Goal: Task Accomplishment & Management: Manage account settings

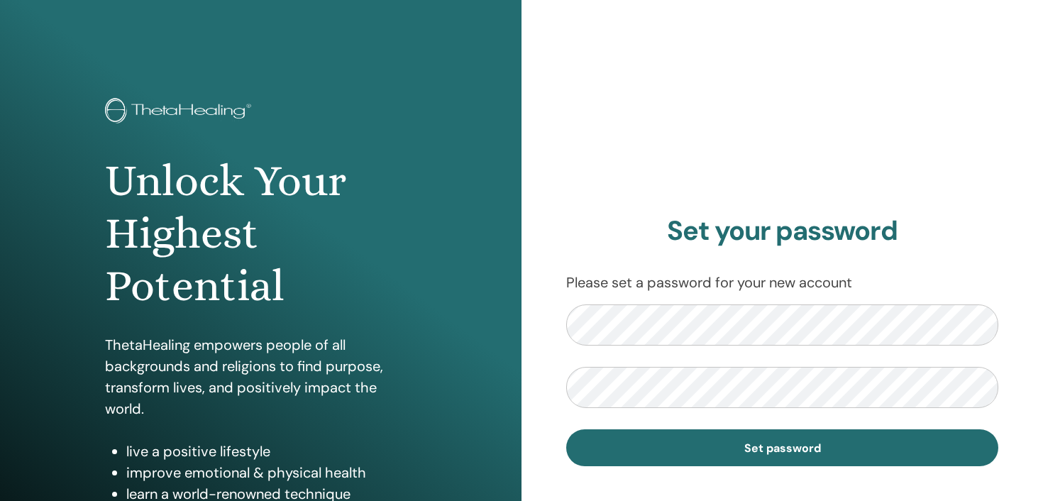
click at [533, 392] on div "Set your password Please set a password for your new account Set password" at bounding box center [783, 340] width 522 height 681
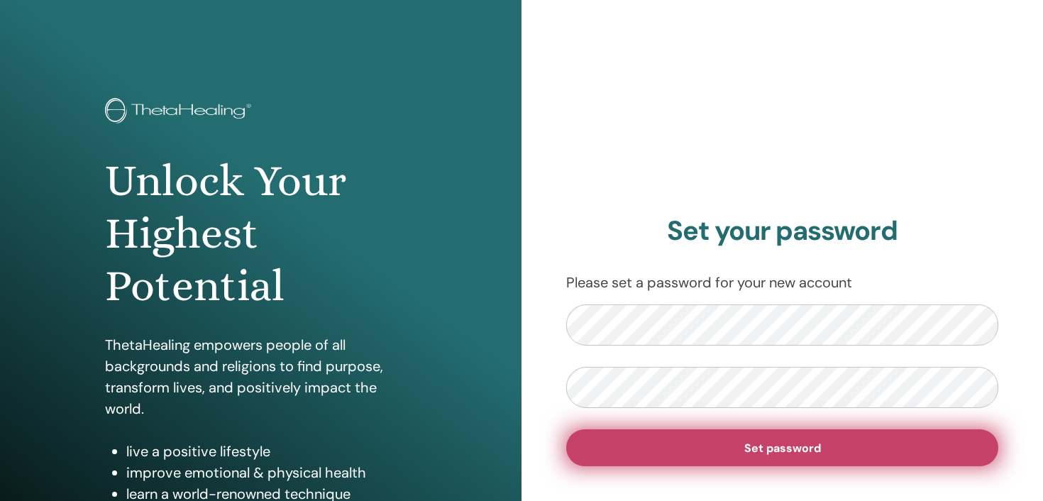
click at [798, 456] on button "Set password" at bounding box center [782, 447] width 432 height 37
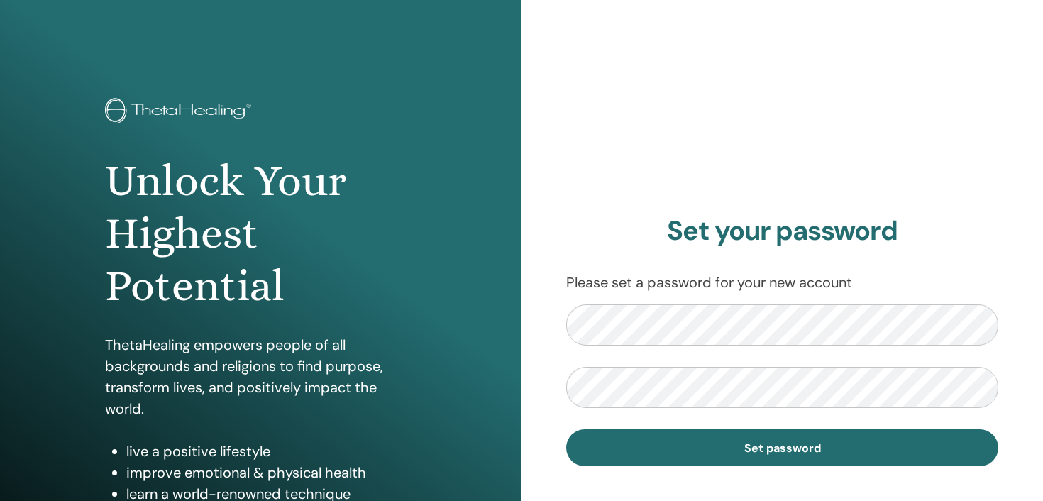
click at [572, 414] on form "Set password" at bounding box center [782, 385] width 432 height 162
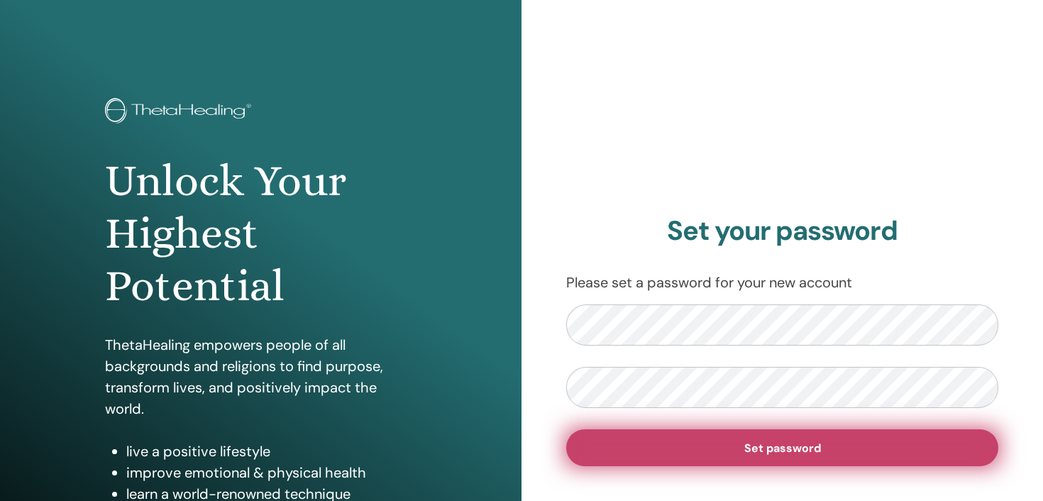
click at [819, 447] on span "Set password" at bounding box center [782, 448] width 77 height 15
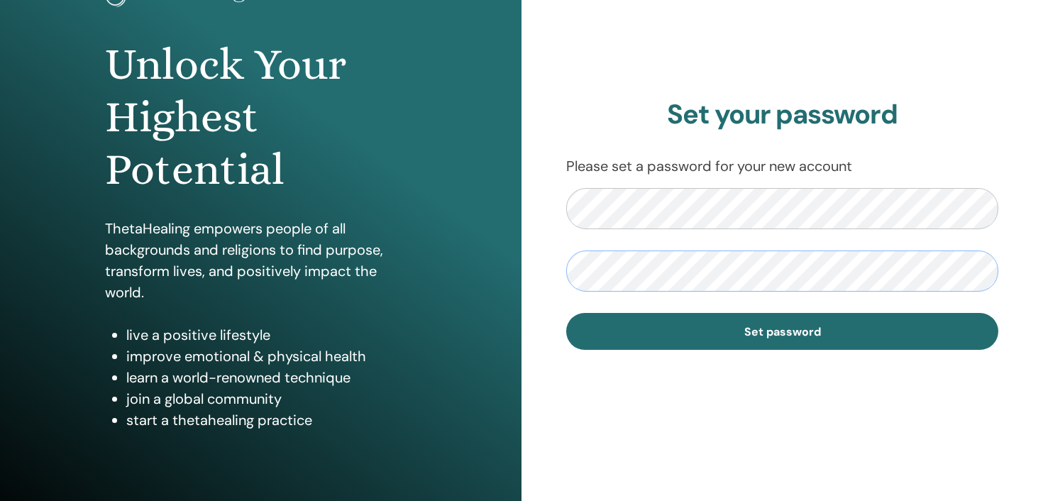
scroll to position [153, 0]
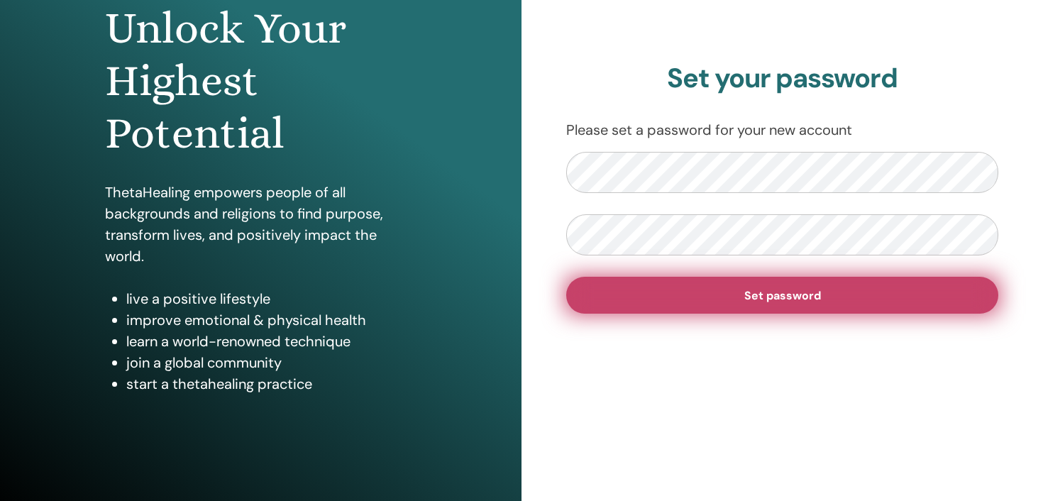
click at [656, 309] on button "Set password" at bounding box center [782, 295] width 432 height 37
click at [783, 297] on span "Set password" at bounding box center [782, 295] width 77 height 15
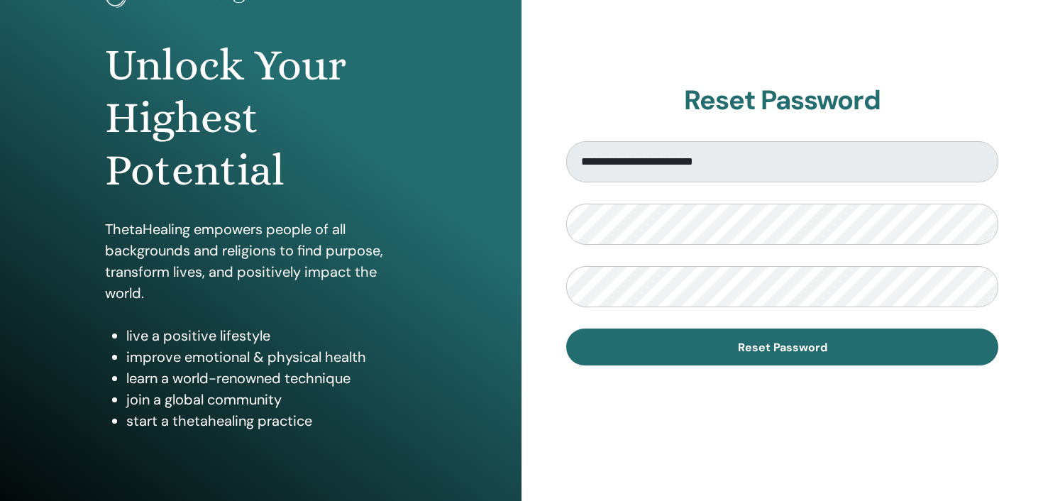
scroll to position [167, 0]
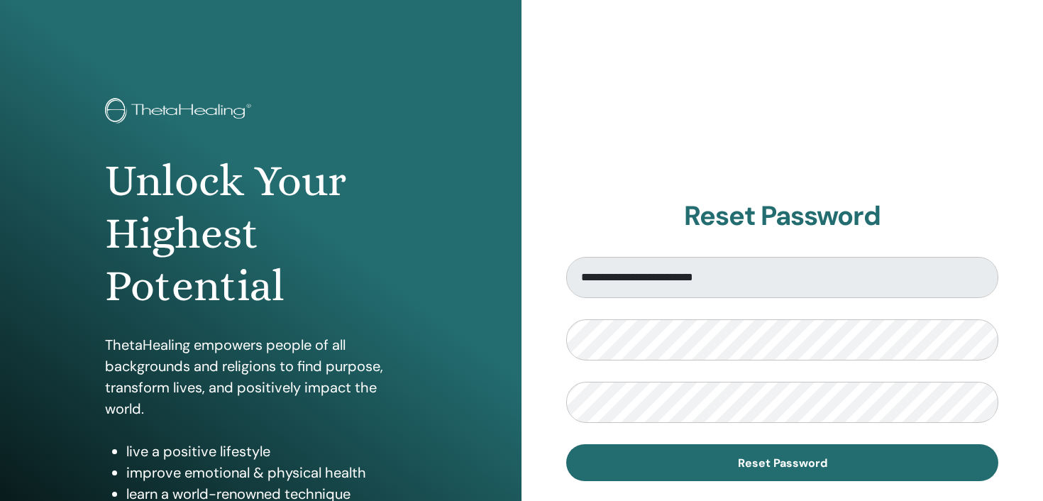
scroll to position [163, 0]
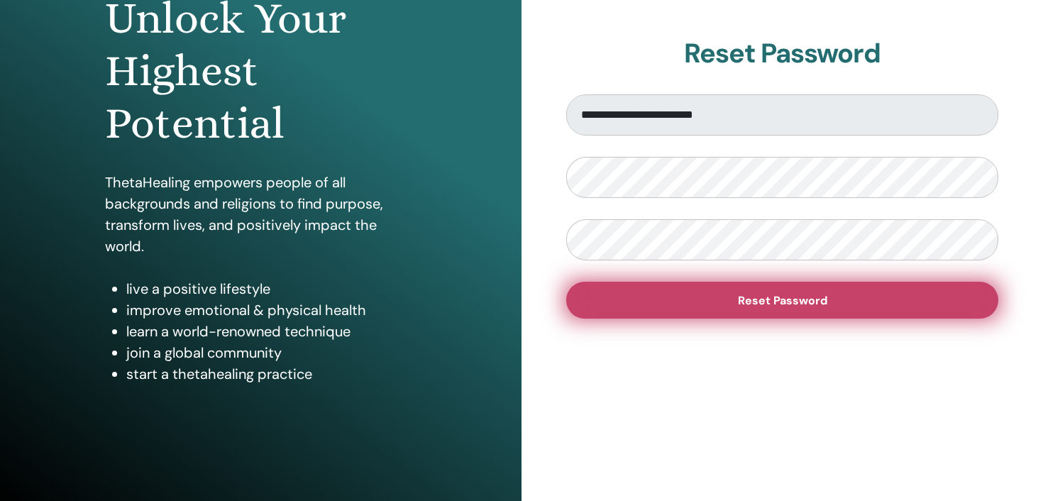
click at [591, 308] on button "Reset Password" at bounding box center [782, 300] width 432 height 37
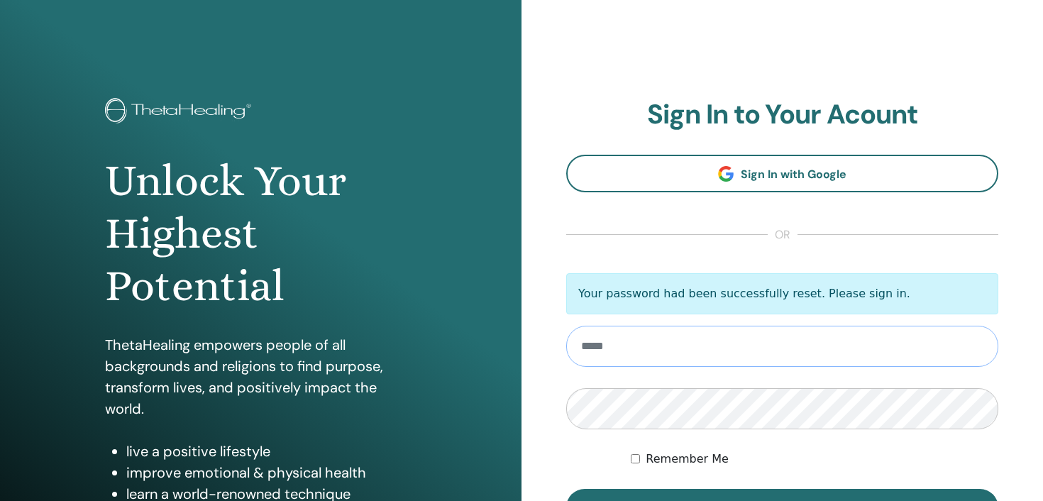
click at [635, 350] on input "email" at bounding box center [782, 346] width 432 height 41
click at [627, 348] on input "email" at bounding box center [782, 346] width 432 height 41
type input "**********"
click at [644, 458] on div "Remember Me" at bounding box center [815, 459] width 368 height 17
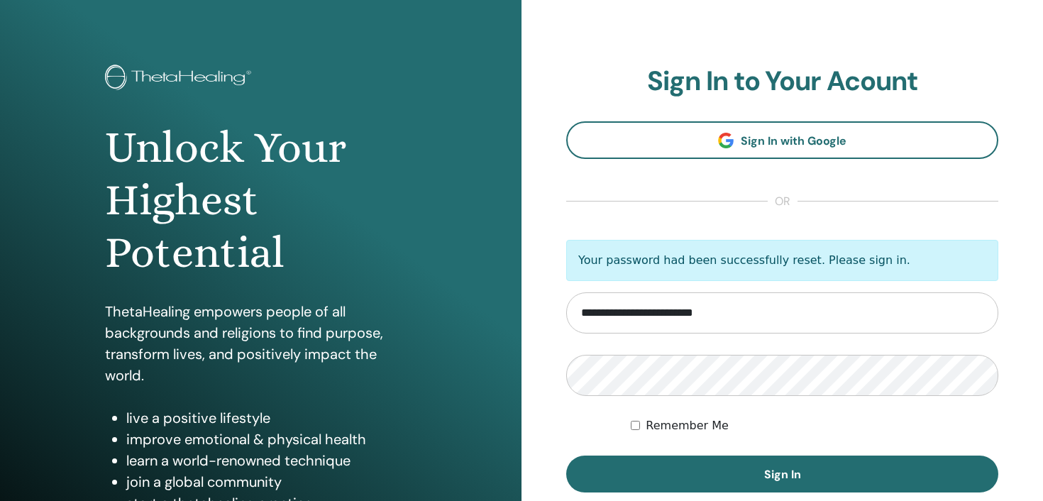
scroll to position [59, 0]
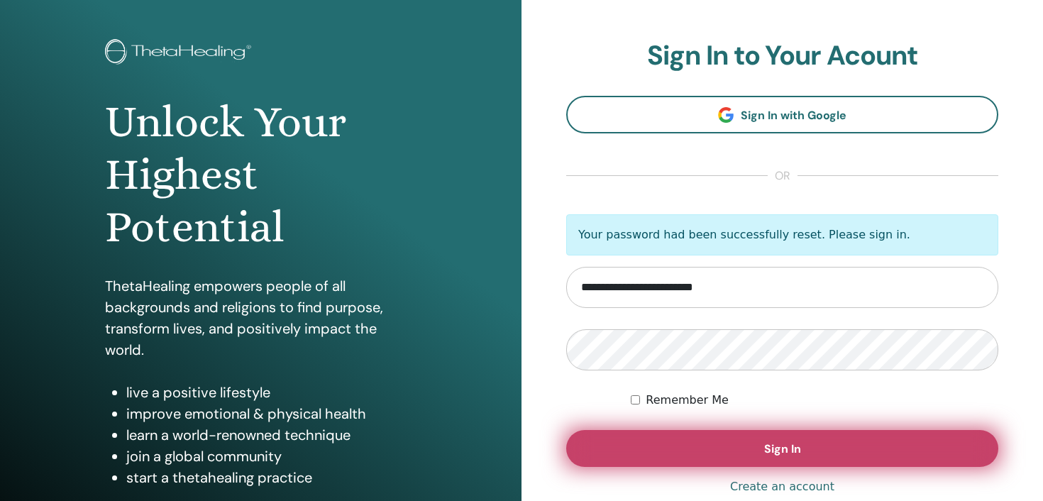
click at [649, 432] on button "Sign In" at bounding box center [782, 448] width 432 height 37
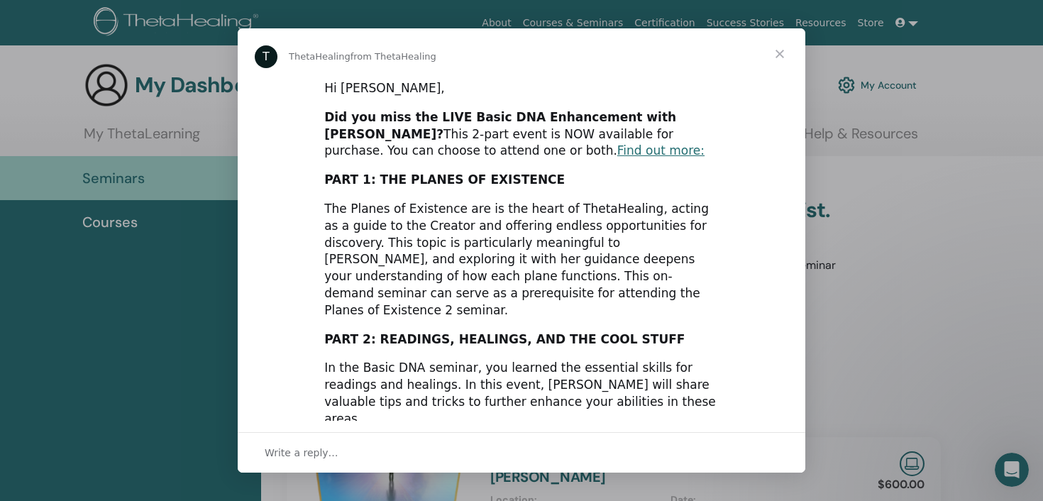
click at [780, 54] on span "Close" at bounding box center [779, 53] width 51 height 51
